Goal: Transaction & Acquisition: Purchase product/service

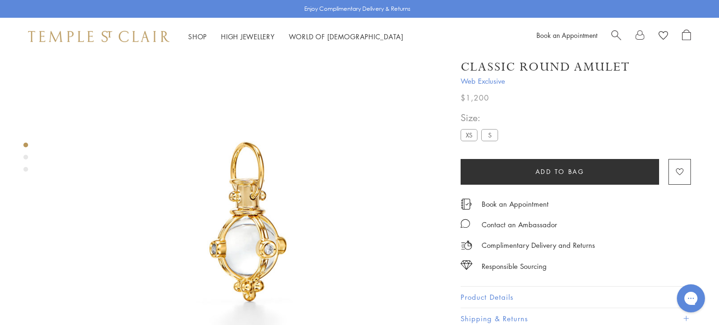
scroll to position [31, 0]
click at [489, 136] on label "S" at bounding box center [489, 136] width 17 height 12
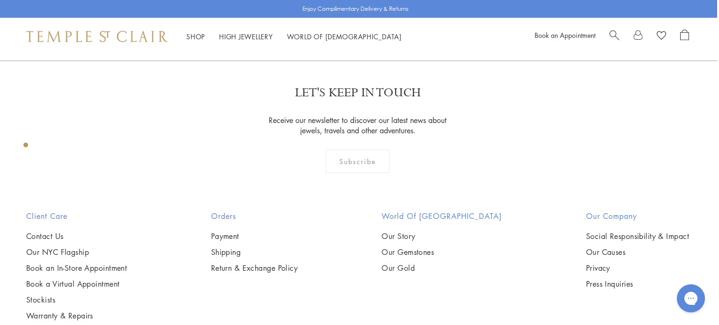
scroll to position [0, 2]
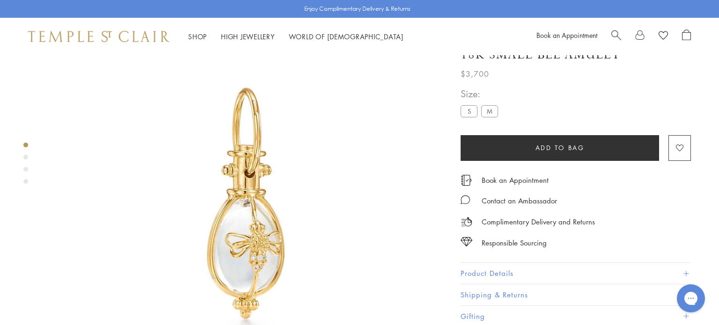
click at [488, 114] on label "M" at bounding box center [489, 111] width 17 height 12
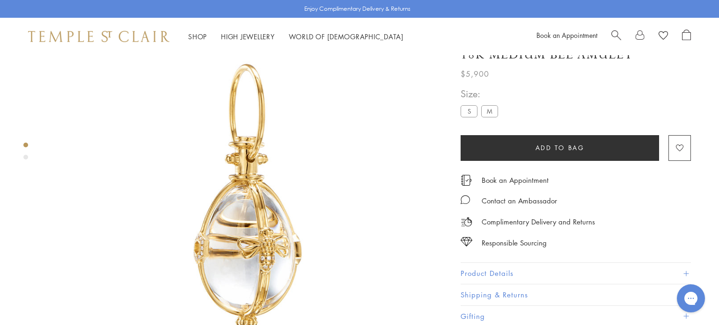
click at [466, 109] on label "S" at bounding box center [469, 111] width 17 height 12
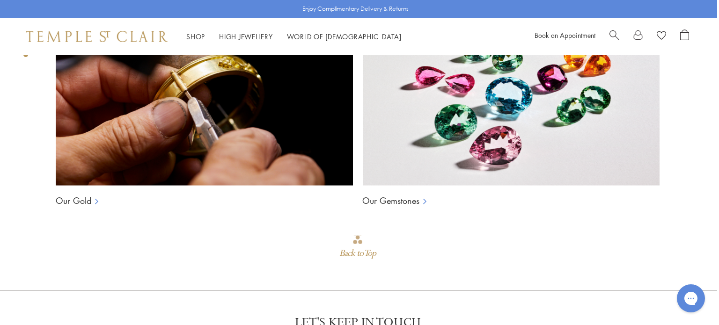
scroll to position [806, 2]
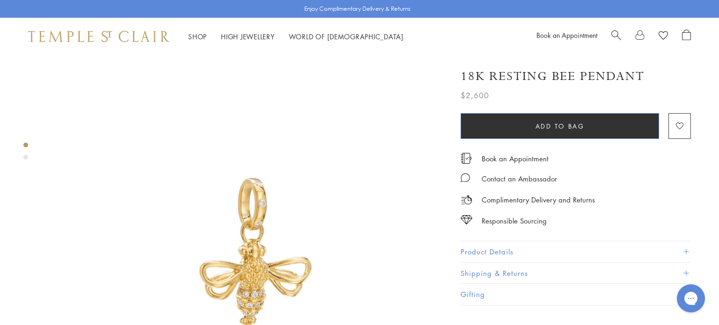
click at [560, 120] on button "Add to bag" at bounding box center [560, 126] width 198 height 26
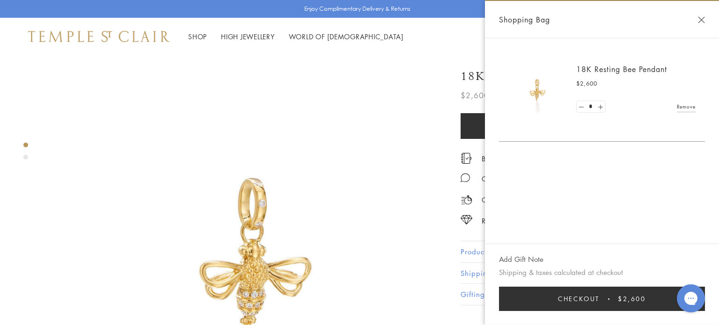
click at [699, 20] on button "Close Shopping Bag" at bounding box center [701, 19] width 7 height 7
